Goal: Check status

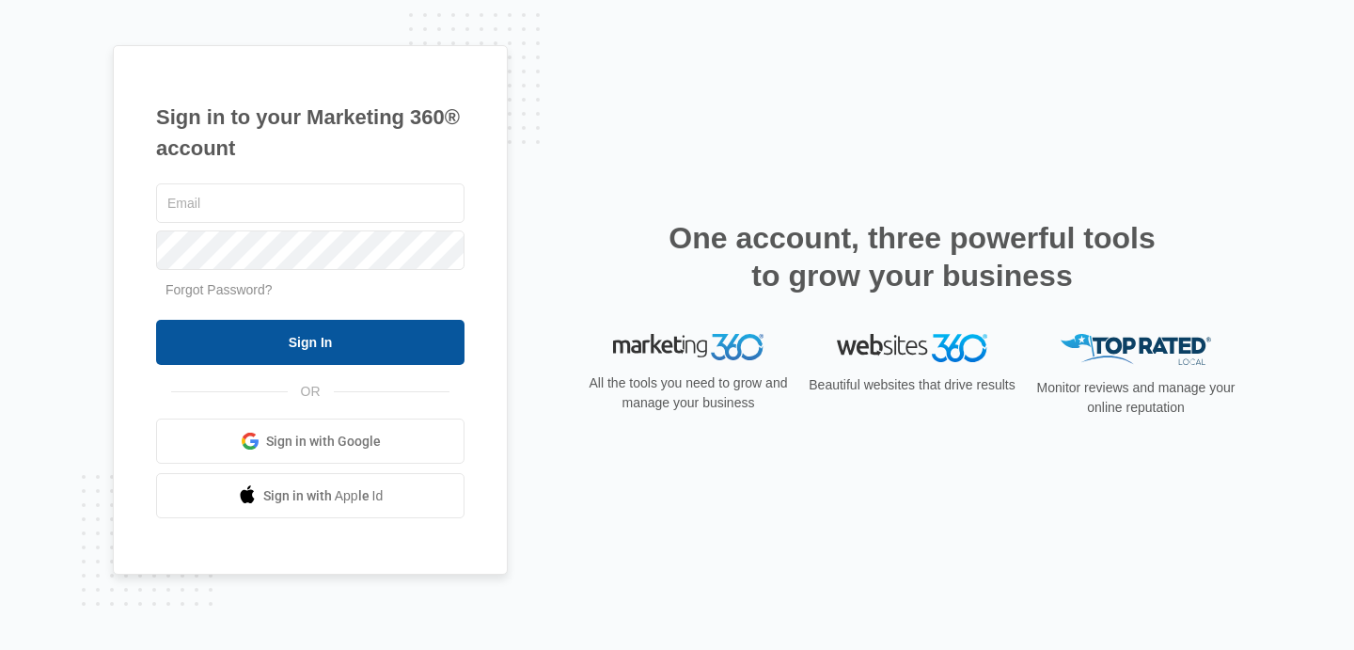
type input "[EMAIL_ADDRESS][DOMAIN_NAME]"
click at [326, 341] on input "Sign In" at bounding box center [310, 342] width 308 height 45
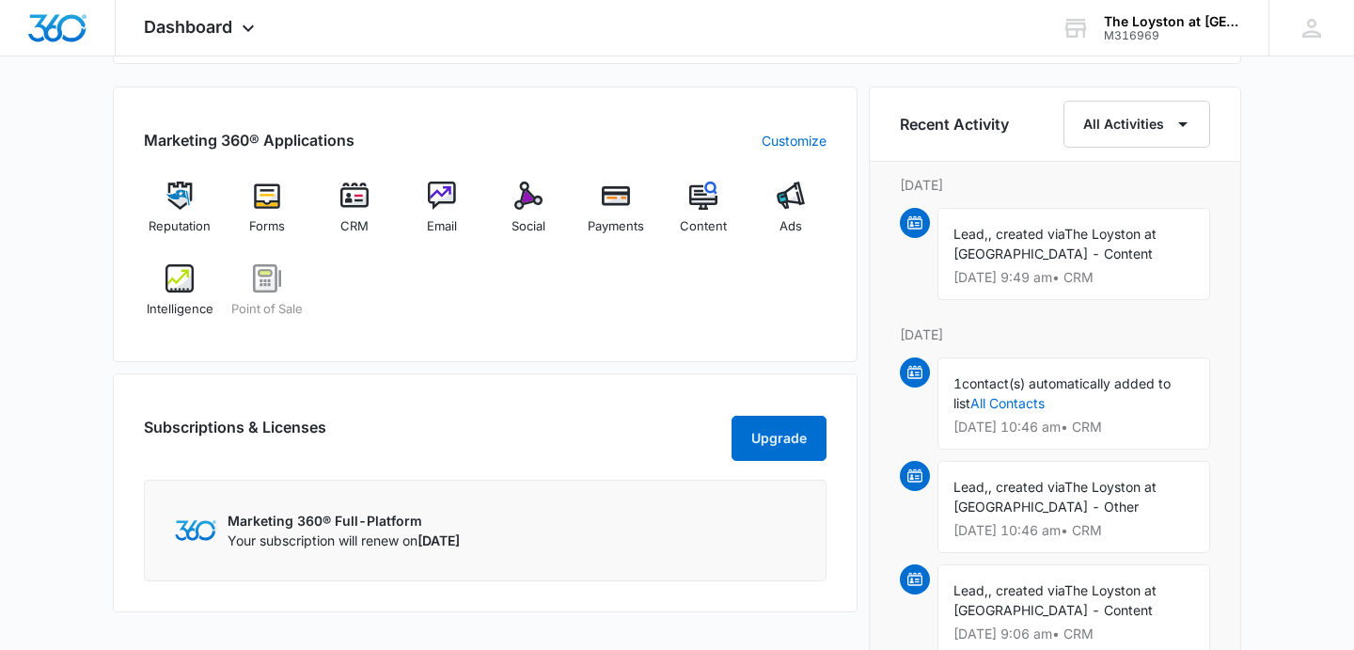
scroll to position [1137, 0]
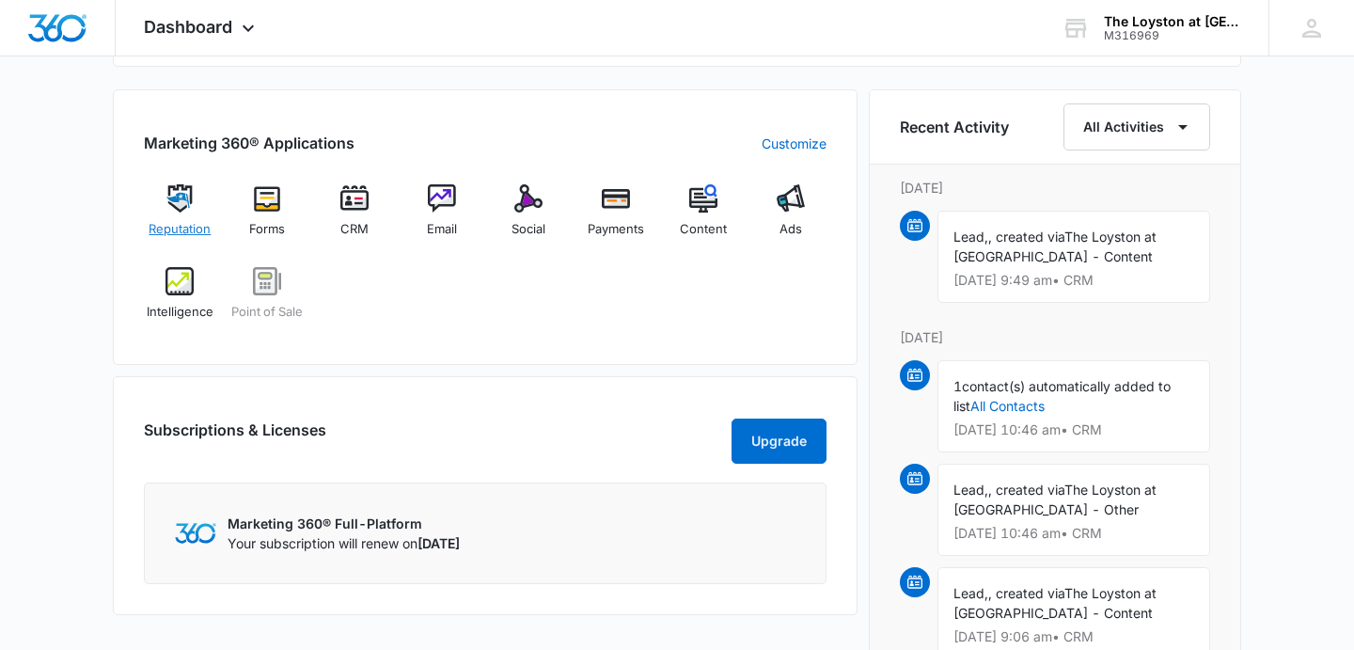
click at [189, 207] on img at bounding box center [179, 198] width 28 height 28
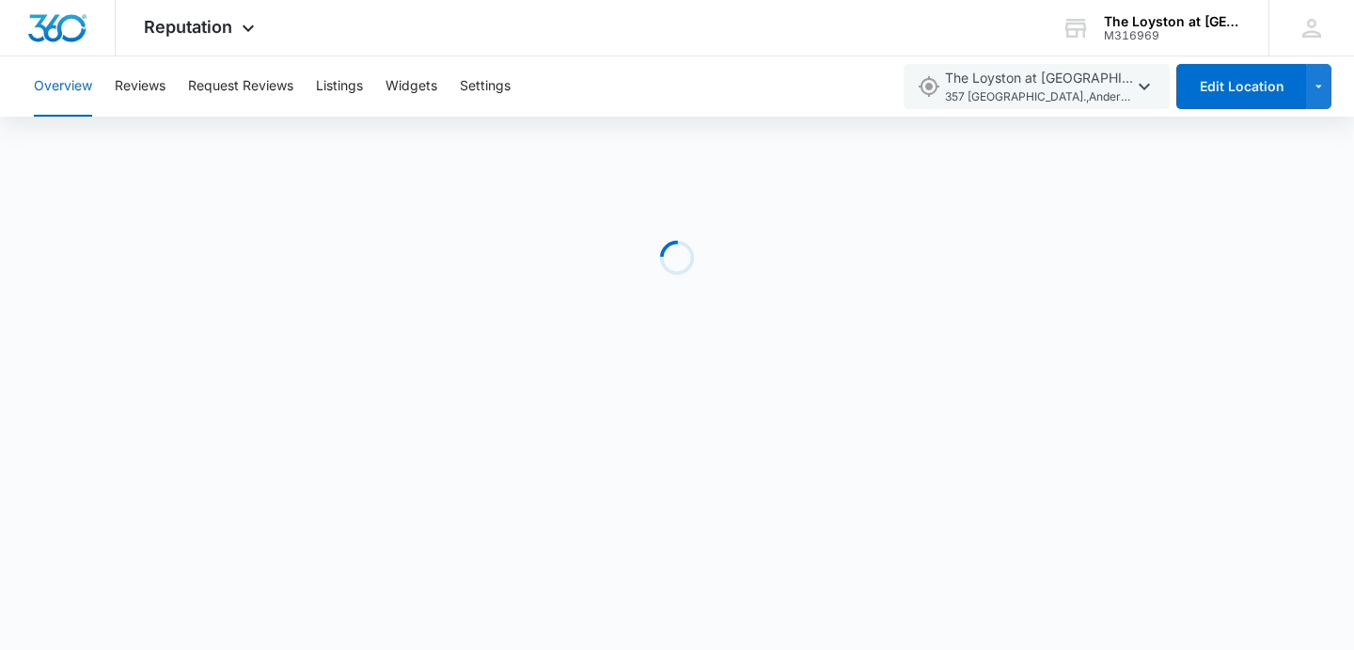
click at [72, 84] on button "Overview" at bounding box center [63, 86] width 58 height 60
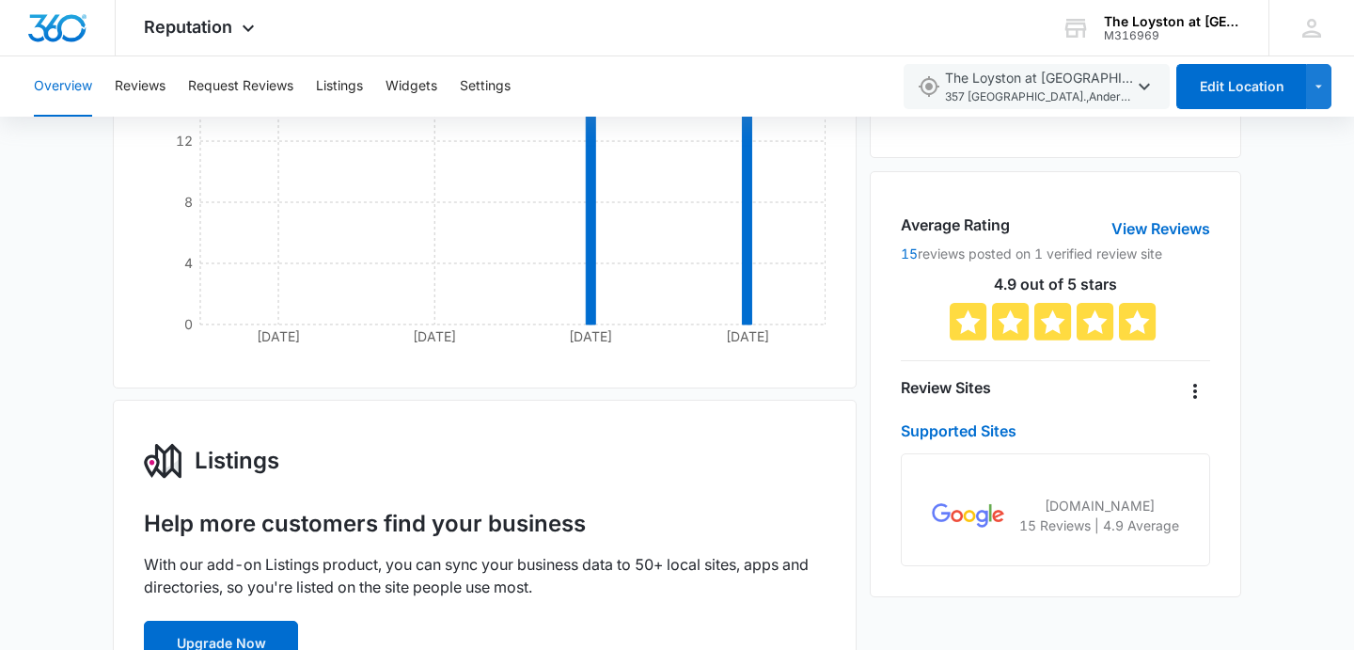
scroll to position [328, 0]
click at [55, 87] on button "Overview" at bounding box center [63, 86] width 58 height 60
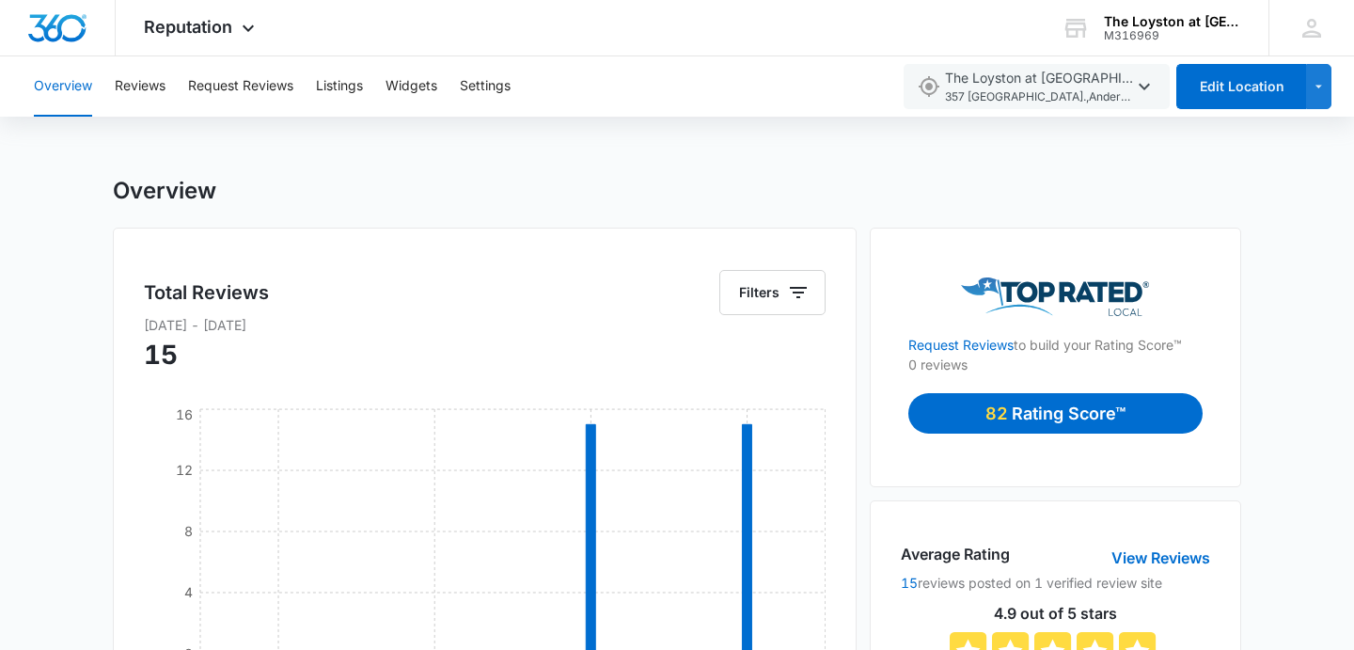
click at [59, 78] on button "Overview" at bounding box center [63, 86] width 58 height 60
click at [247, 28] on icon at bounding box center [248, 33] width 23 height 23
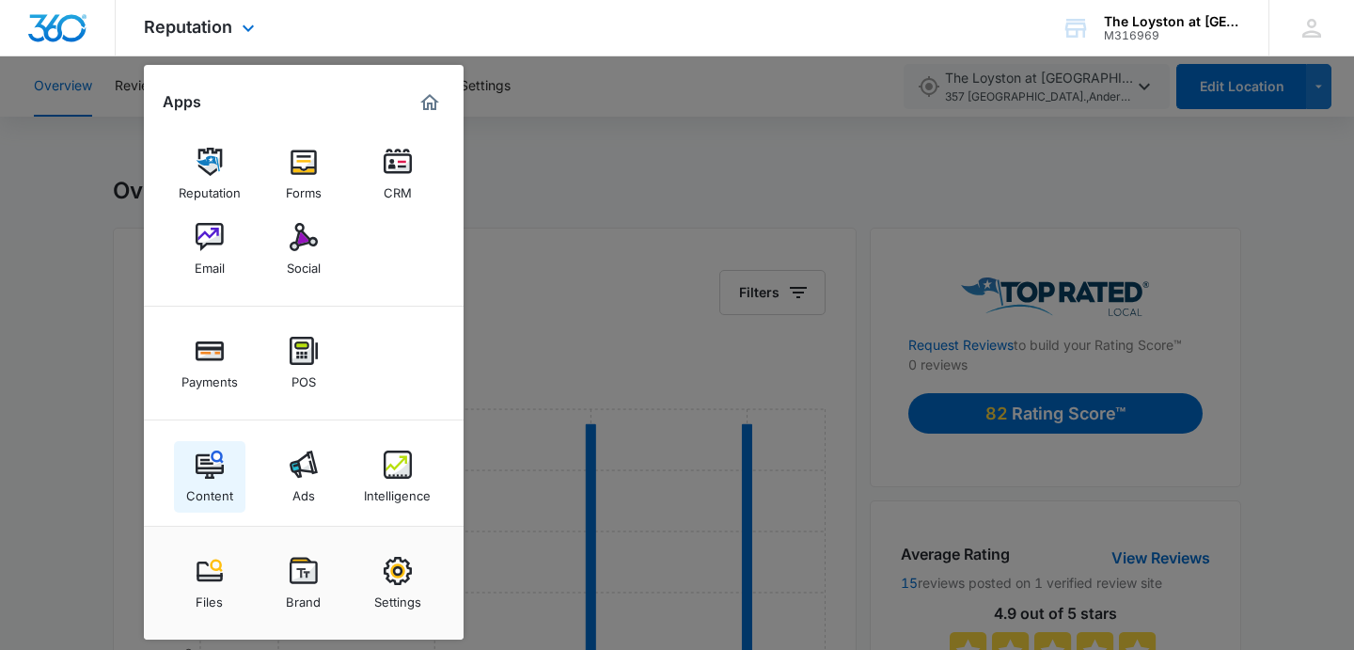
scroll to position [8, 0]
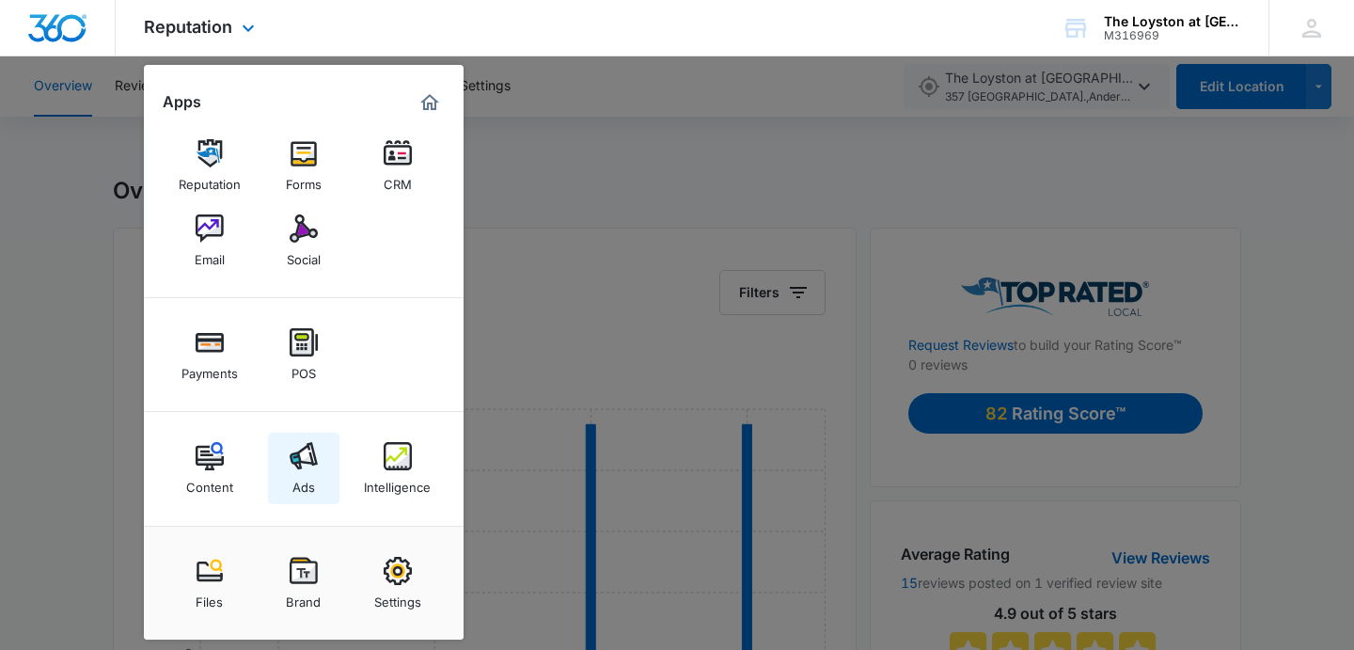
click at [299, 453] on img at bounding box center [304, 456] width 28 height 28
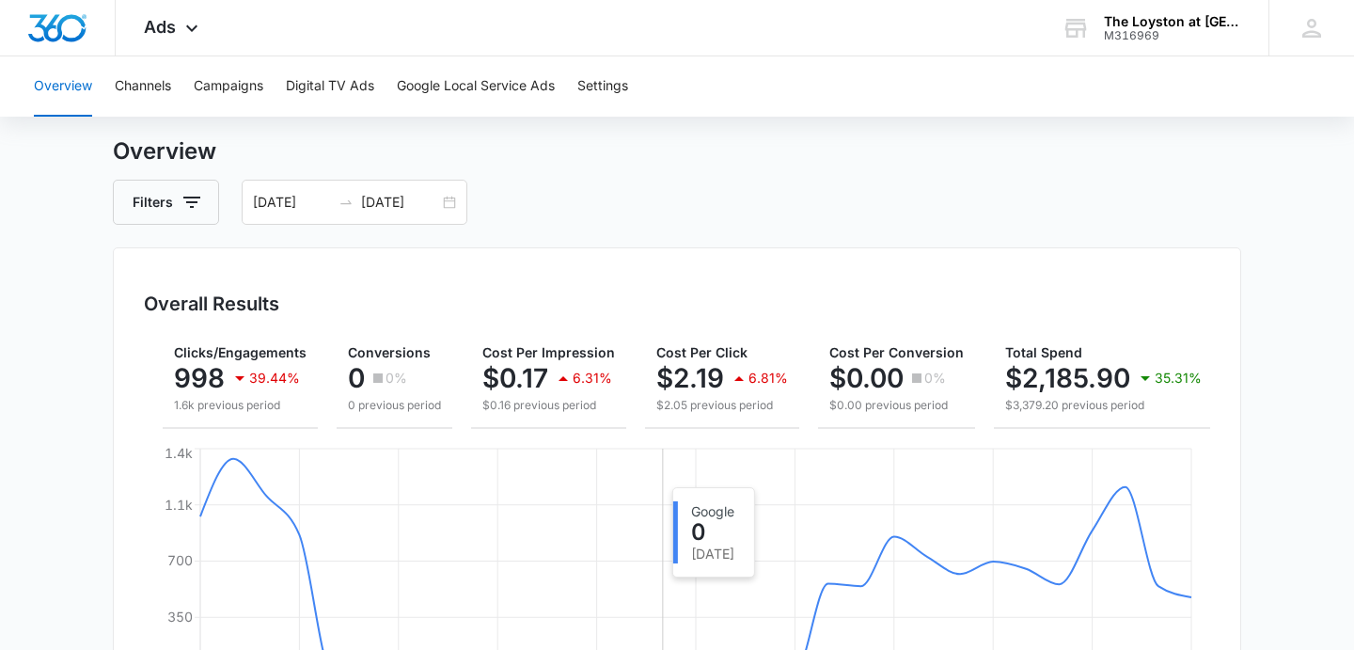
scroll to position [36, 0]
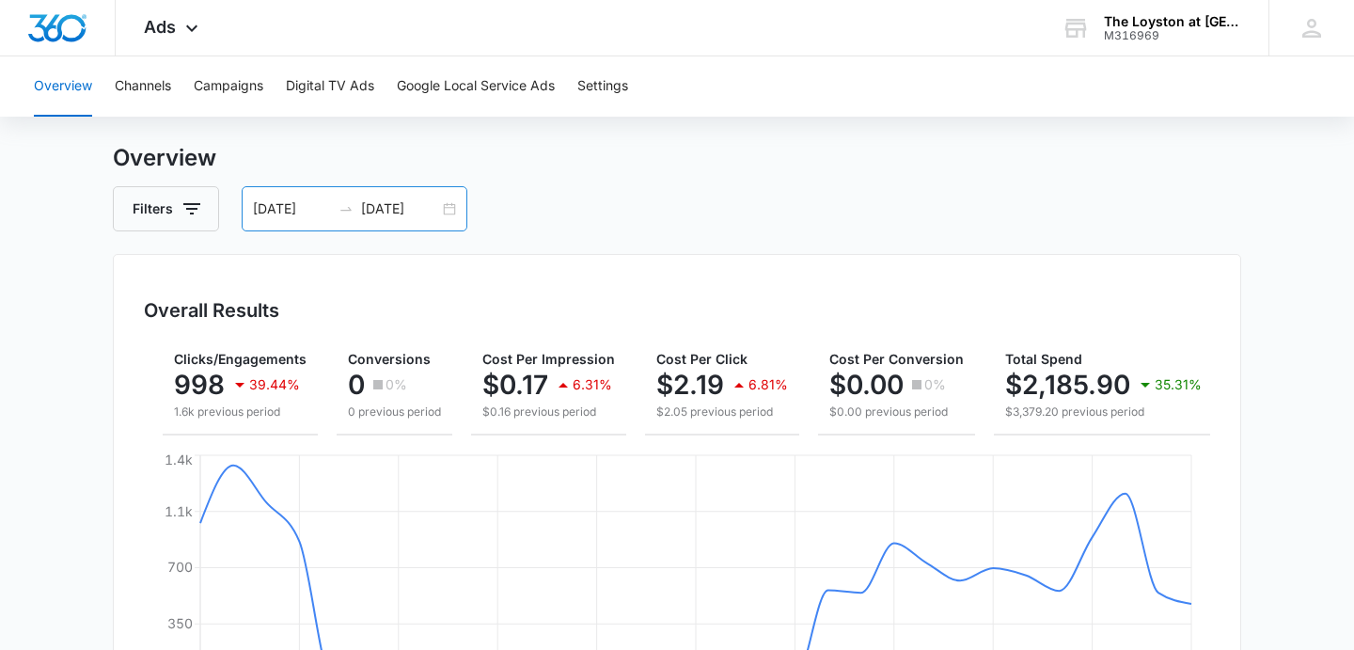
click at [278, 203] on input "[DATE]" at bounding box center [292, 208] width 78 height 21
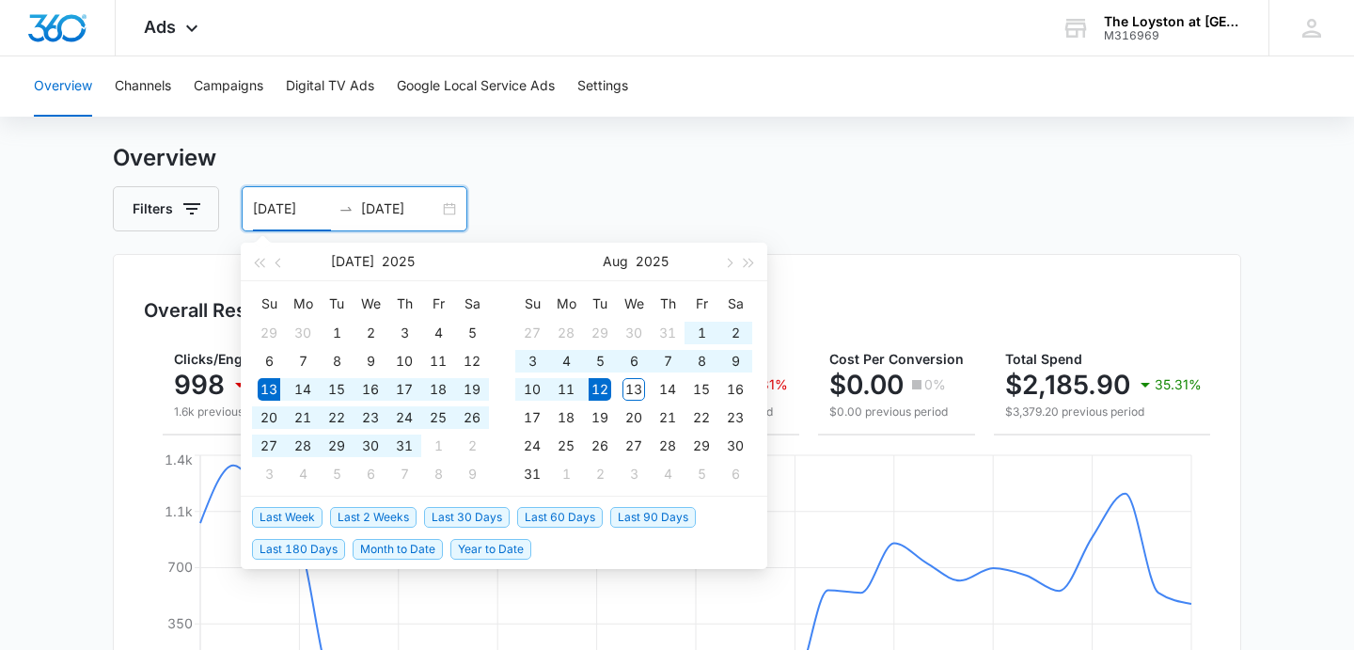
click at [317, 207] on input "[DATE]" at bounding box center [292, 208] width 78 height 21
click at [264, 210] on input "[DATE]" at bounding box center [292, 208] width 78 height 21
click at [276, 262] on span "button" at bounding box center [279, 262] width 9 height 9
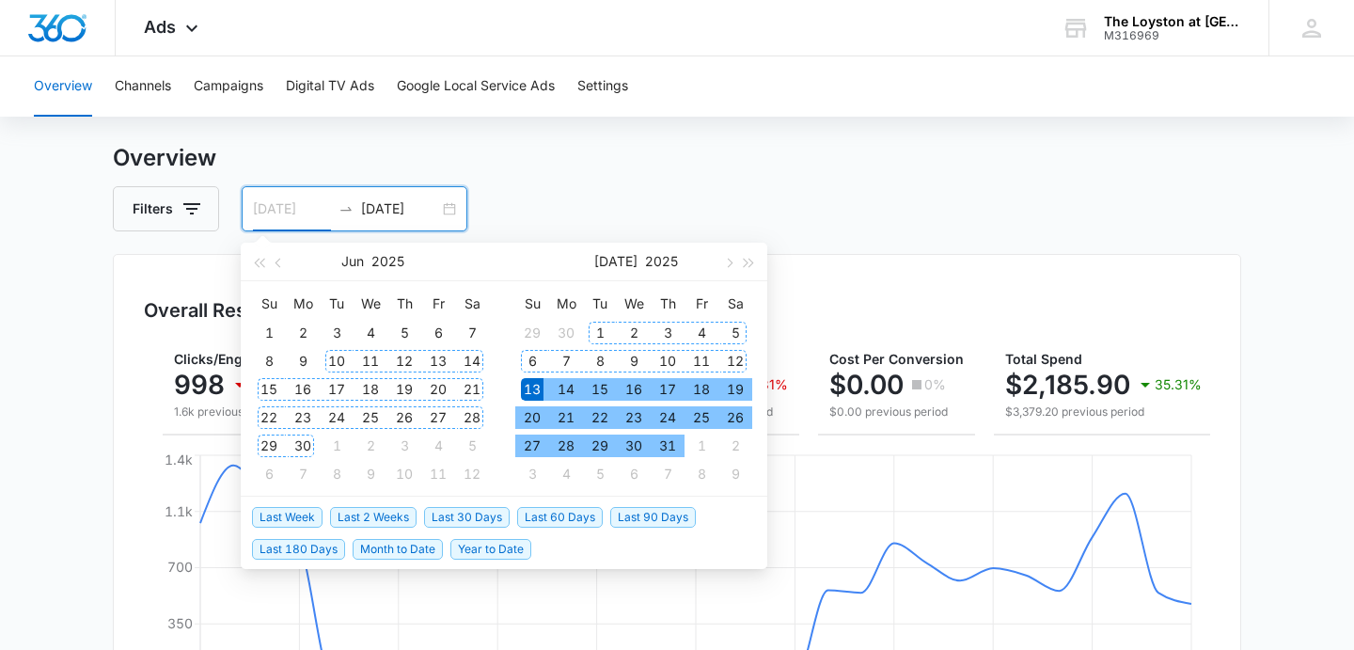
click at [334, 361] on div "10" at bounding box center [336, 361] width 23 height 23
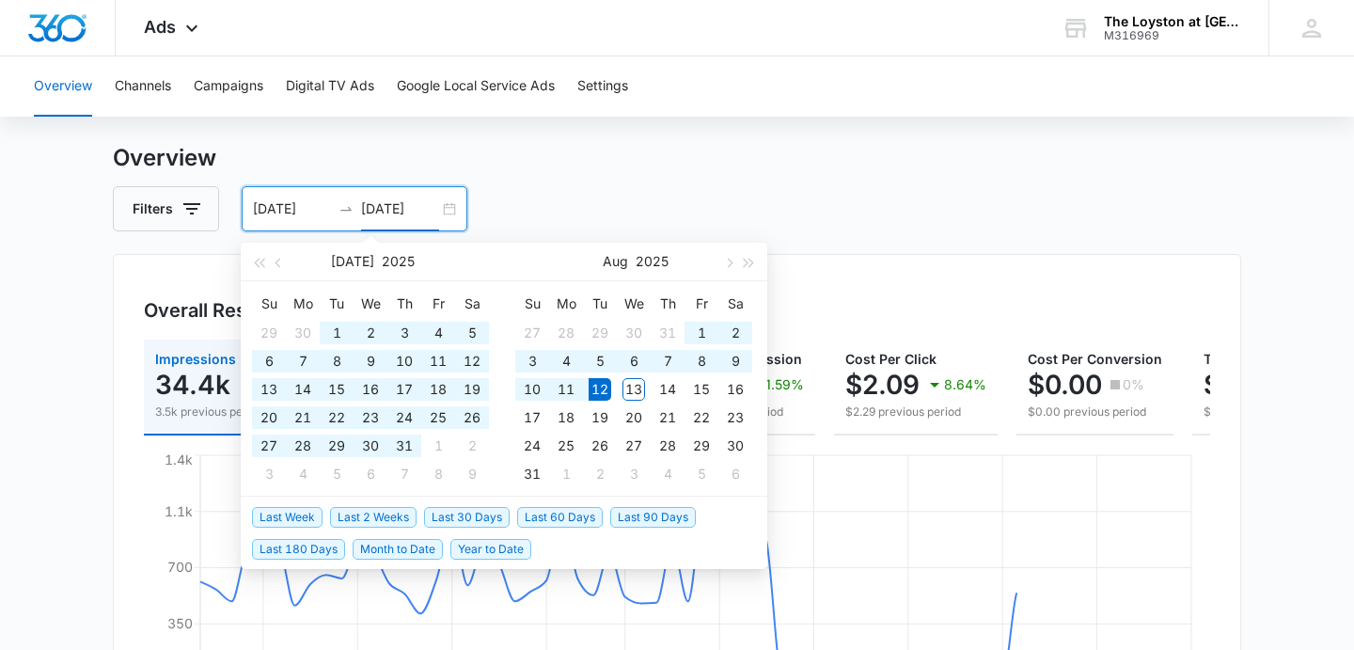
click at [902, 165] on h3 "Overview" at bounding box center [677, 158] width 1128 height 34
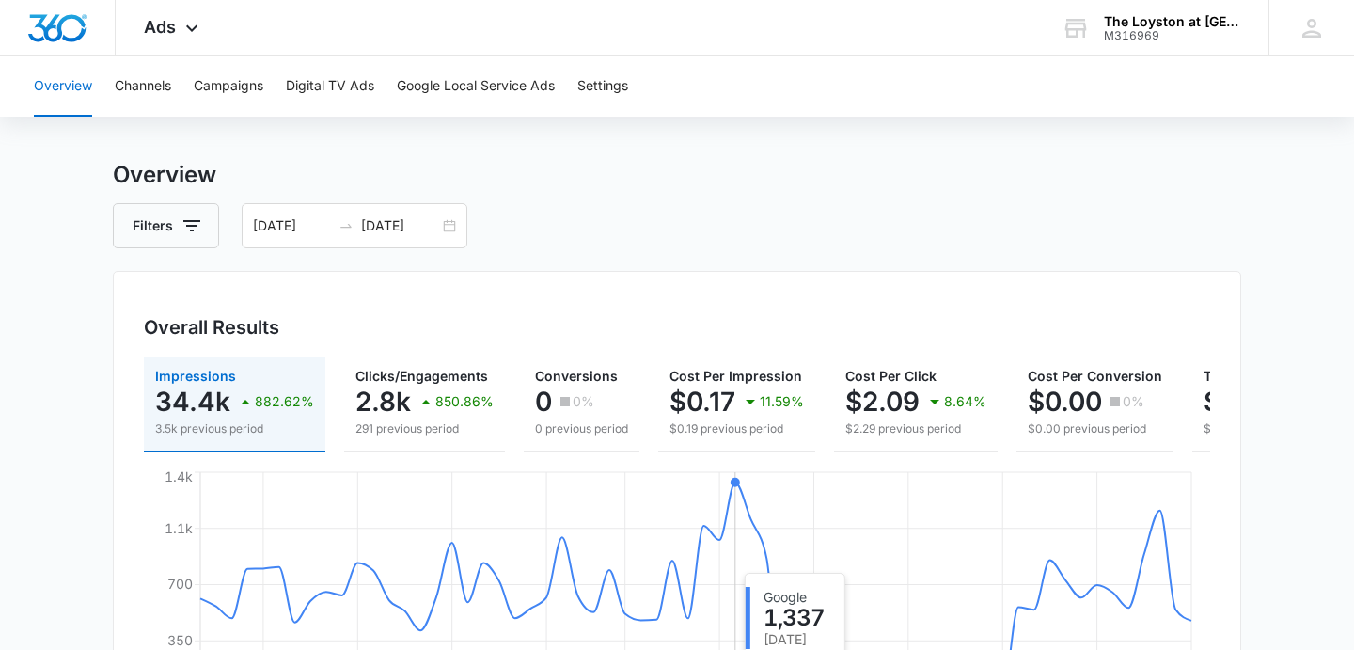
scroll to position [0, 0]
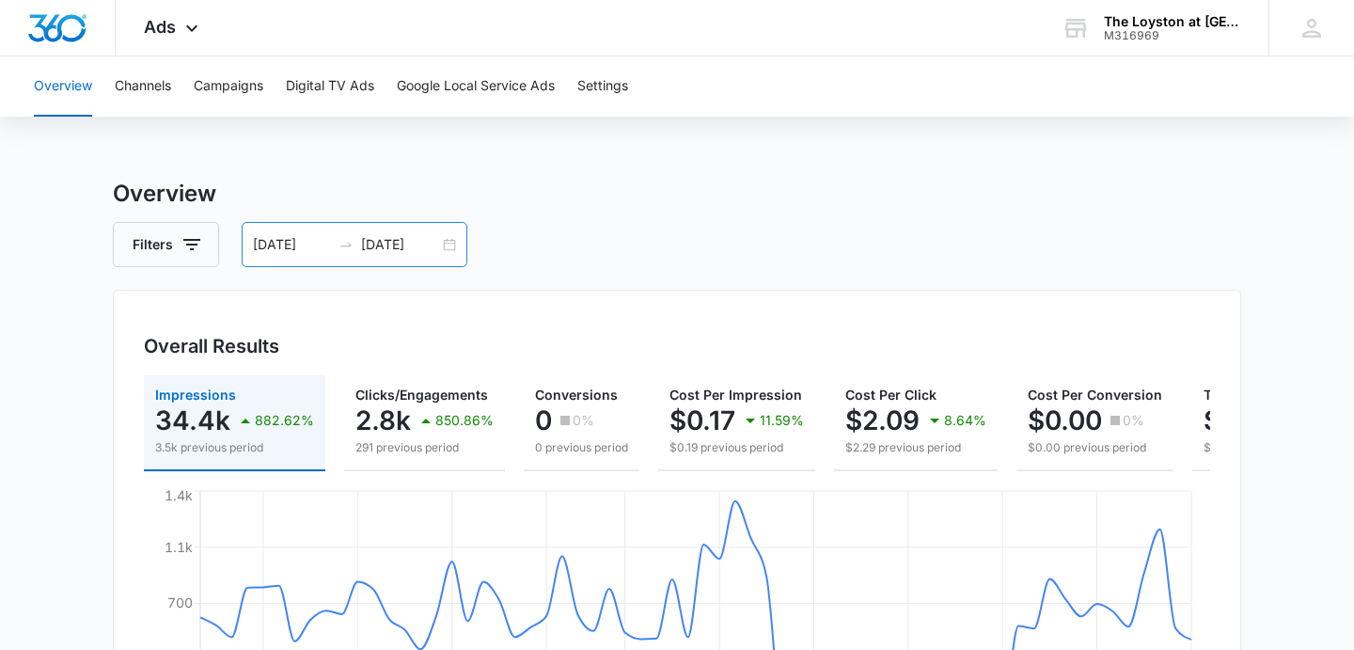
click at [445, 248] on div "[DATE] [DATE]" at bounding box center [355, 244] width 226 height 45
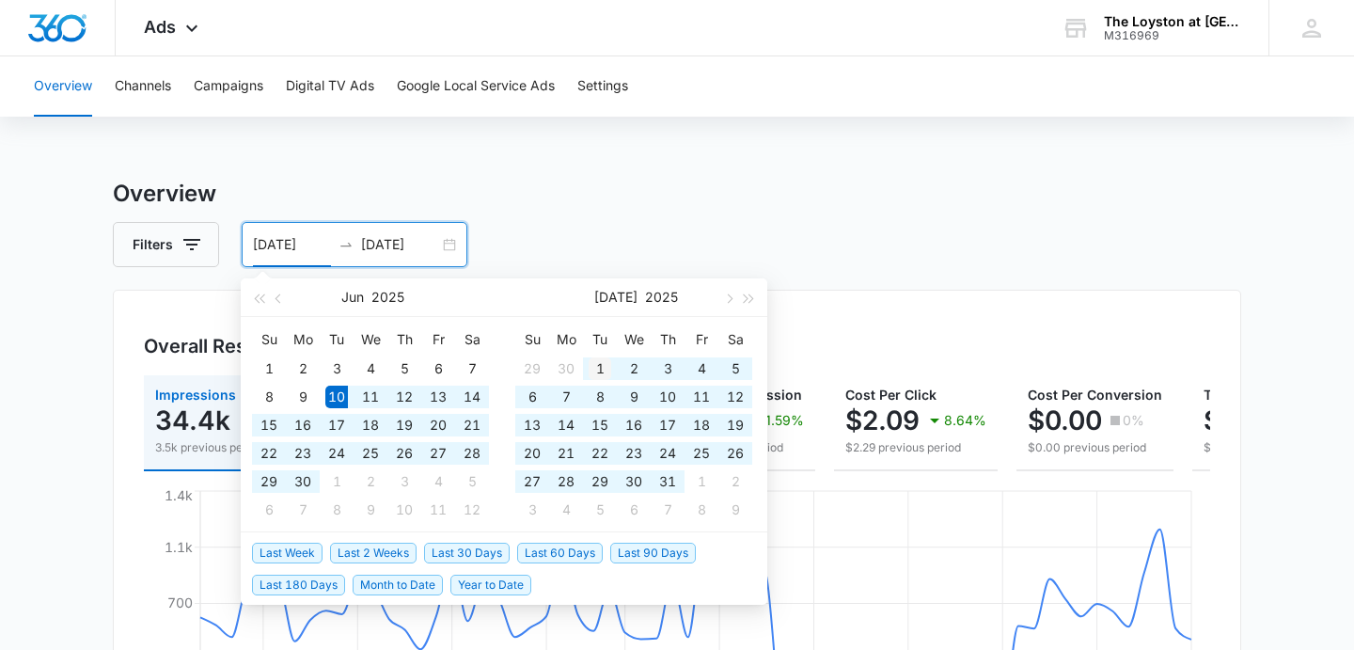
type input "[DATE]"
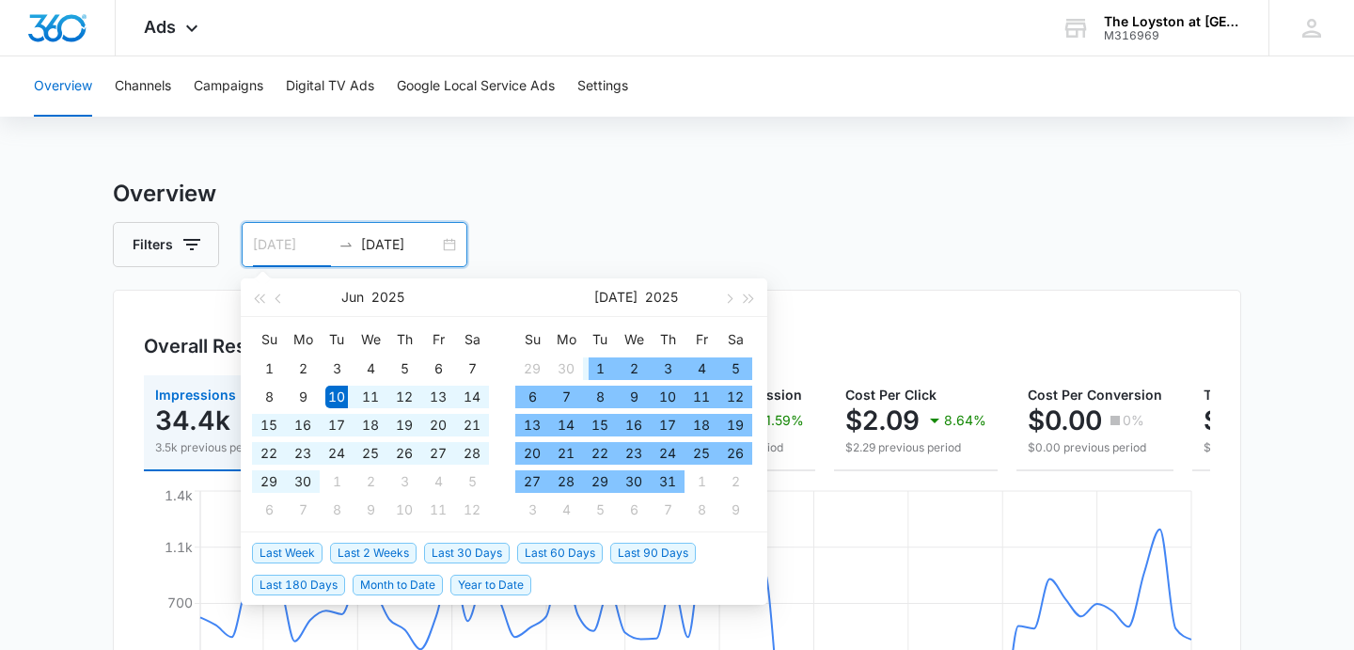
click at [596, 363] on div "1" at bounding box center [600, 368] width 23 height 23
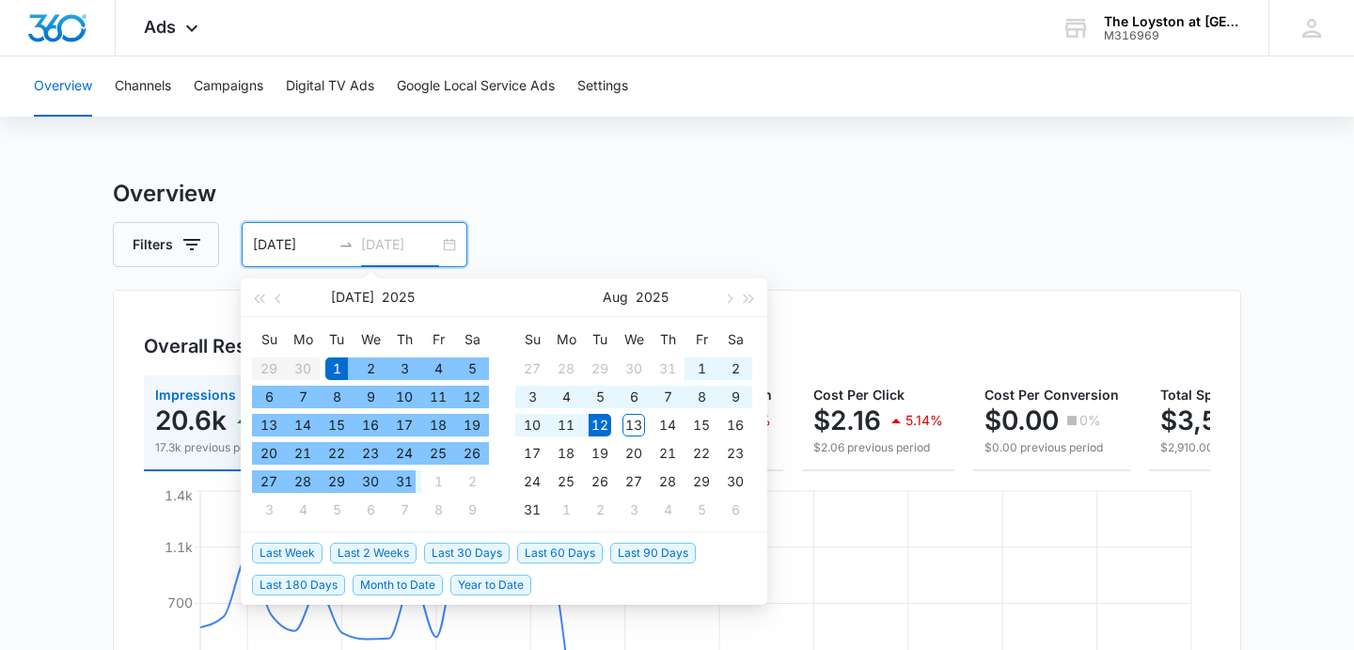
type input "[DATE]"
click at [407, 485] on div "31" at bounding box center [404, 481] width 23 height 23
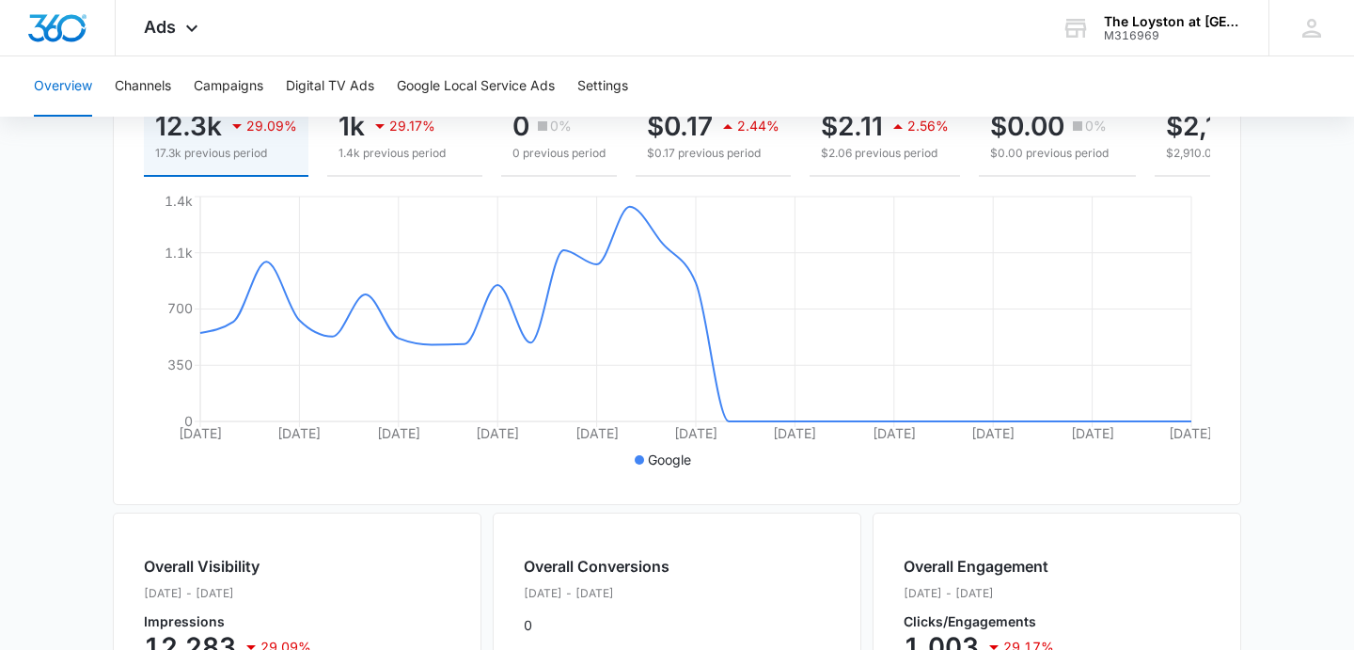
scroll to position [471, 0]
